Goal: Check status: Check status

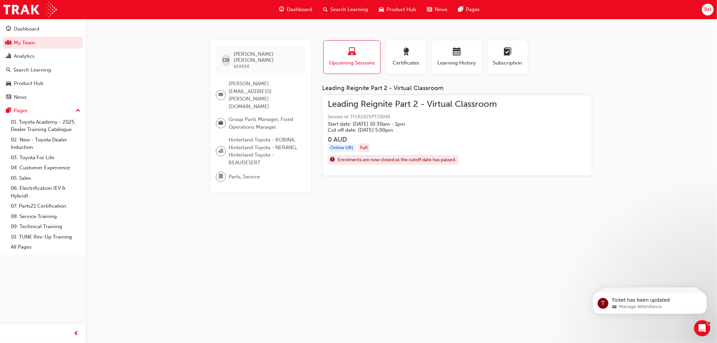
click at [37, 38] on link "My Team" at bounding box center [43, 43] width 80 height 12
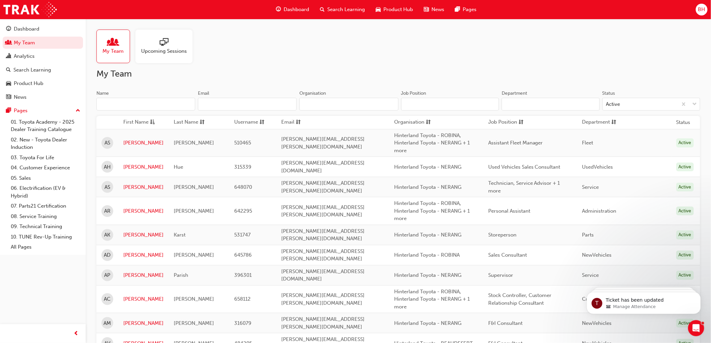
click at [110, 100] on input "Name" at bounding box center [145, 104] width 99 height 13
click at [111, 103] on input "Name" at bounding box center [145, 104] width 99 height 13
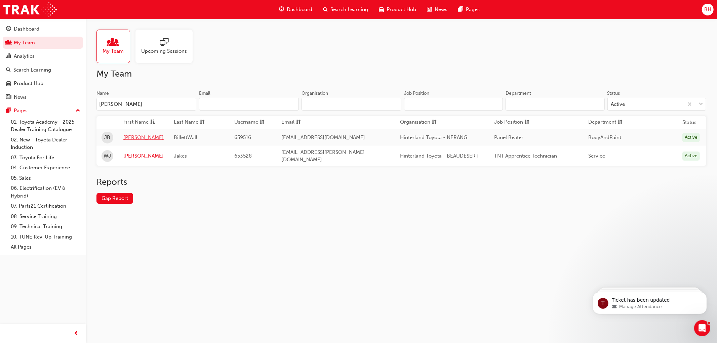
type input "[PERSON_NAME]"
click at [130, 136] on link "[PERSON_NAME]" at bounding box center [143, 138] width 40 height 8
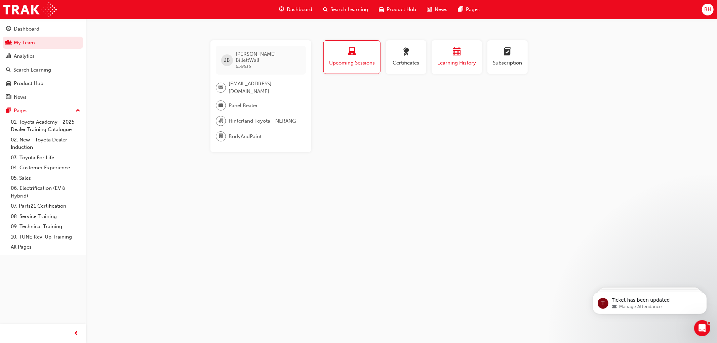
click at [459, 60] on span "Learning History" at bounding box center [457, 63] width 40 height 8
click at [357, 58] on div "Upcoming Sessions" at bounding box center [351, 57] width 47 height 19
click at [452, 54] on div "button" at bounding box center [457, 53] width 40 height 10
click at [354, 56] on span "laptop-icon" at bounding box center [352, 52] width 8 height 9
click at [463, 51] on div "button" at bounding box center [457, 53] width 40 height 10
